Goal: Complete application form

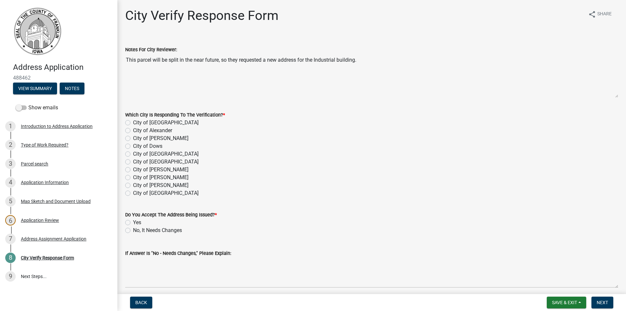
click at [133, 161] on label "City of [GEOGRAPHIC_DATA]" at bounding box center [166, 162] width 66 height 8
click at [133, 161] on input "City of [GEOGRAPHIC_DATA]" at bounding box center [135, 160] width 4 height 4
radio input "true"
click at [133, 221] on label "Yes" at bounding box center [137, 222] width 8 height 8
click at [133, 221] on input "Yes" at bounding box center [135, 220] width 4 height 4
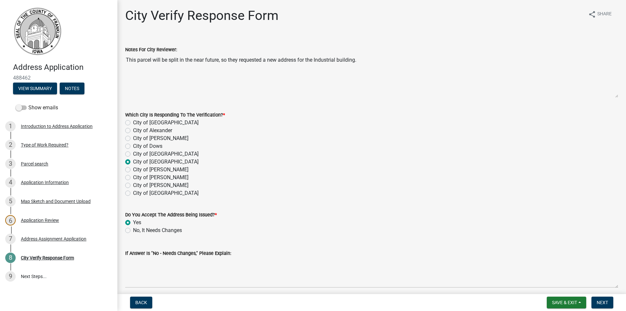
radio input "true"
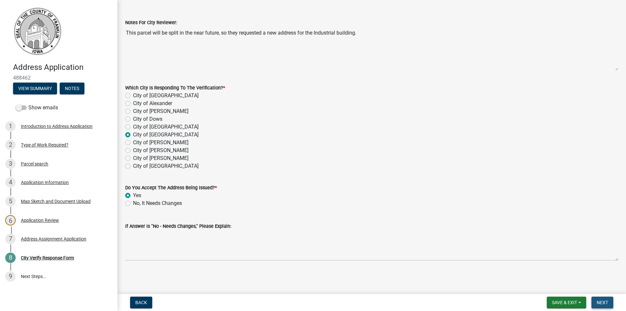
click at [603, 301] on span "Next" at bounding box center [602, 302] width 11 height 5
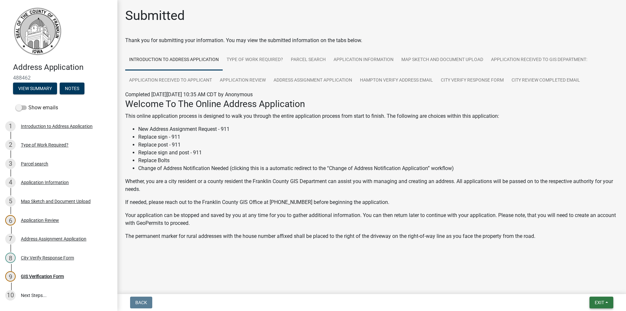
click at [600, 304] on span "Exit" at bounding box center [599, 302] width 9 height 5
click at [578, 286] on button "Save & Exit" at bounding box center [587, 285] width 52 height 16
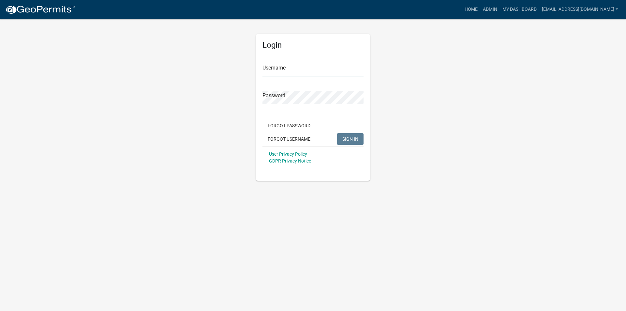
type input "[EMAIL_ADDRESS][DOMAIN_NAME]"
